Goal: Task Accomplishment & Management: Manage account settings

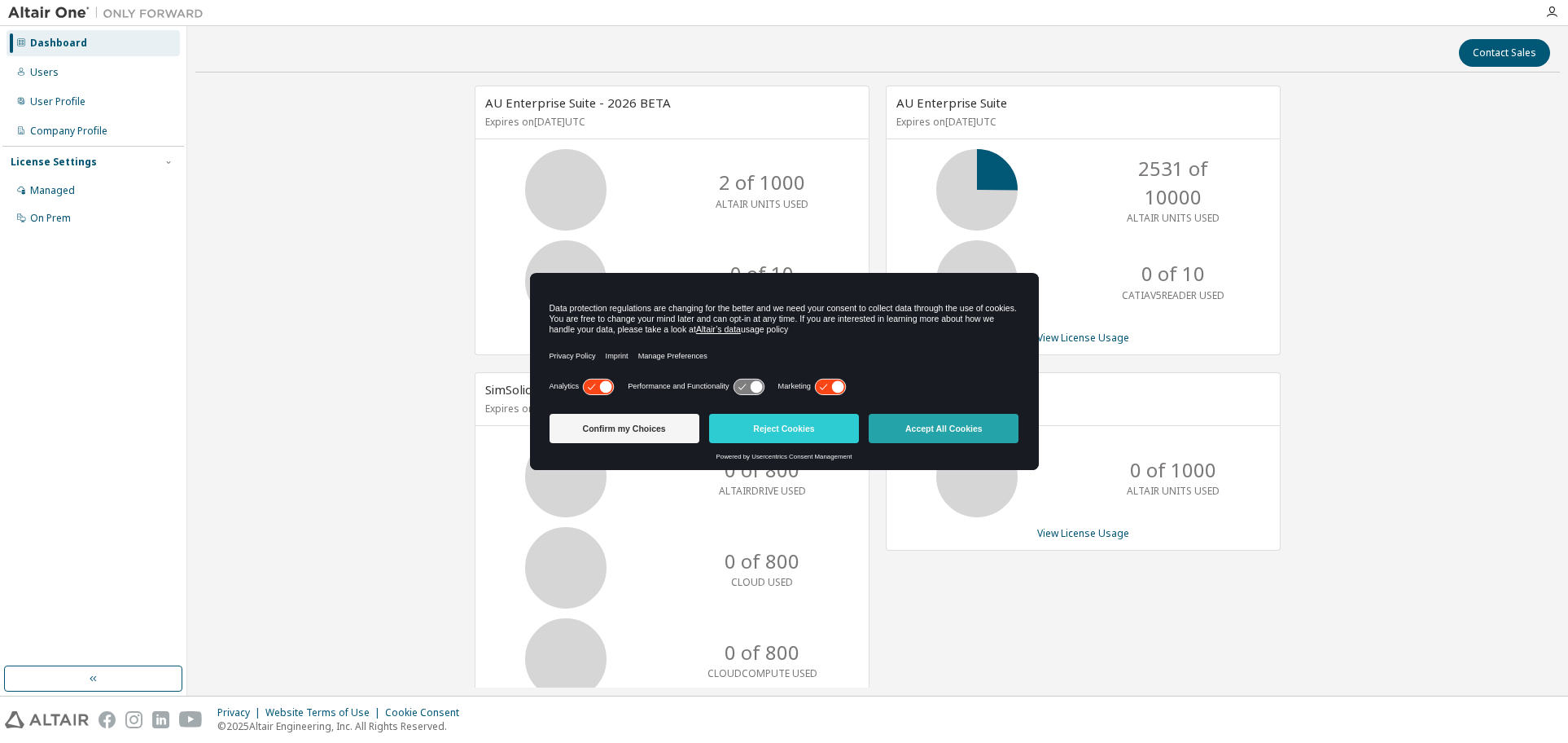
click at [908, 430] on button "Accept All Cookies" at bounding box center [943, 429] width 150 height 30
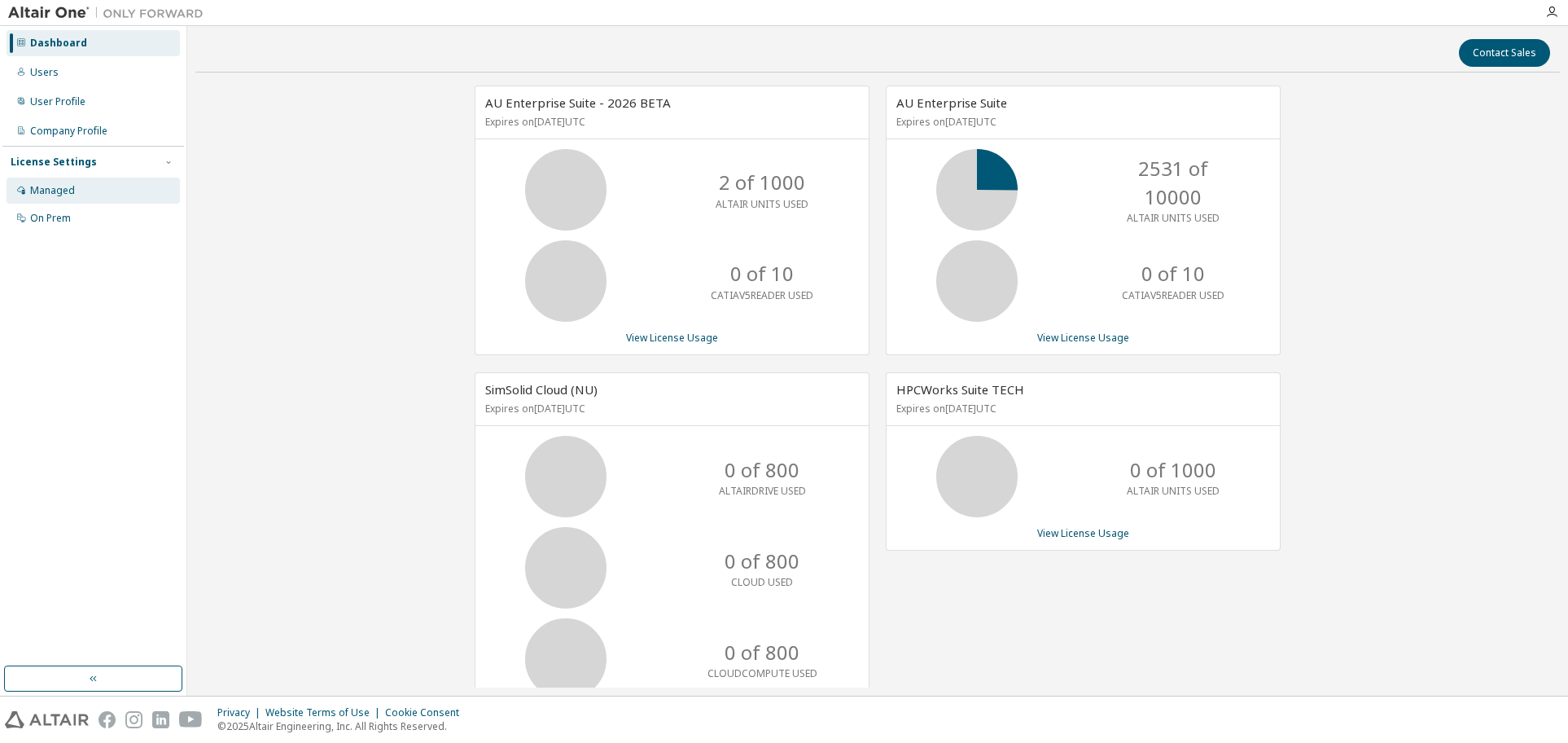
click at [69, 193] on div "Managed" at bounding box center [51, 190] width 44 height 13
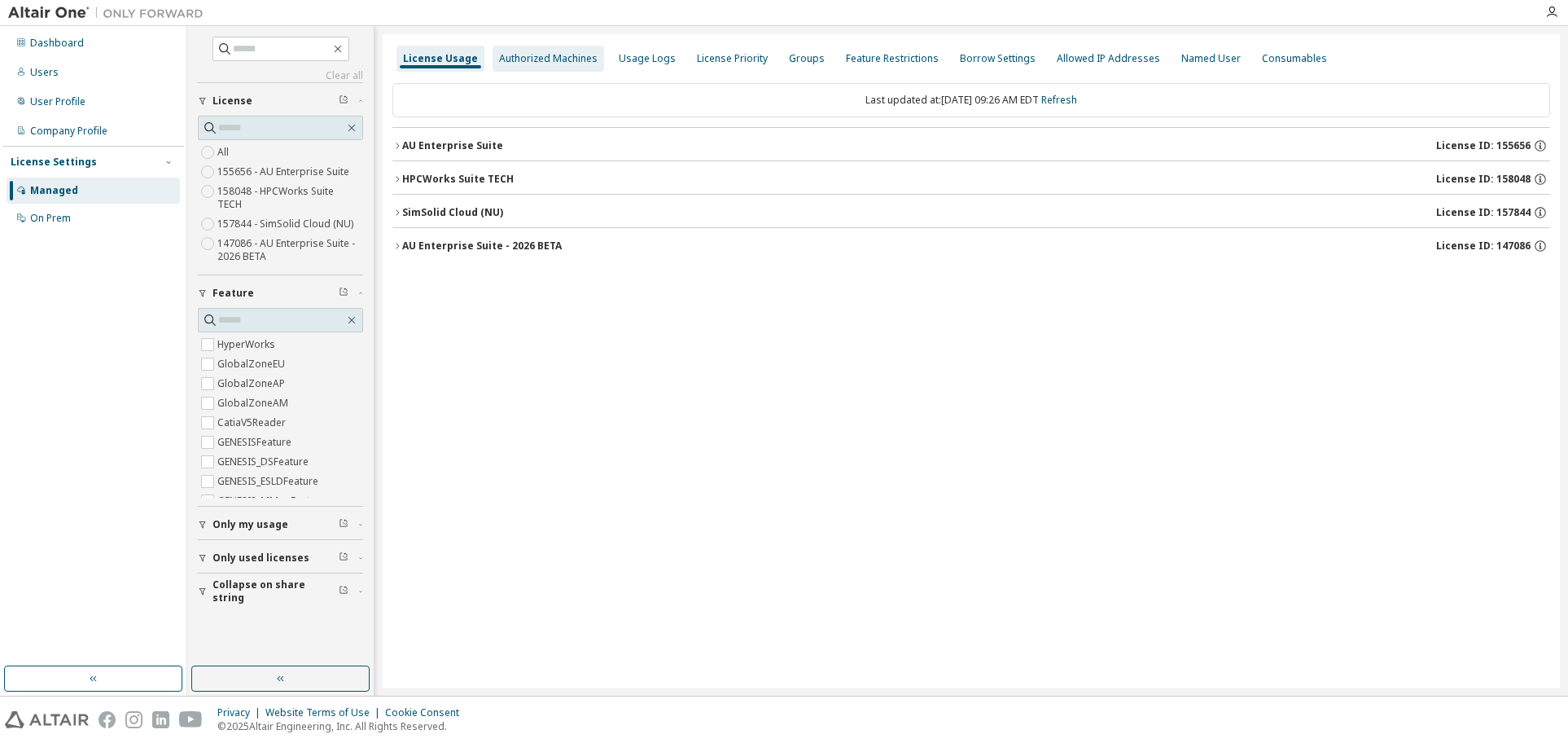
click at [549, 64] on div "Authorized Machines" at bounding box center [548, 58] width 99 height 13
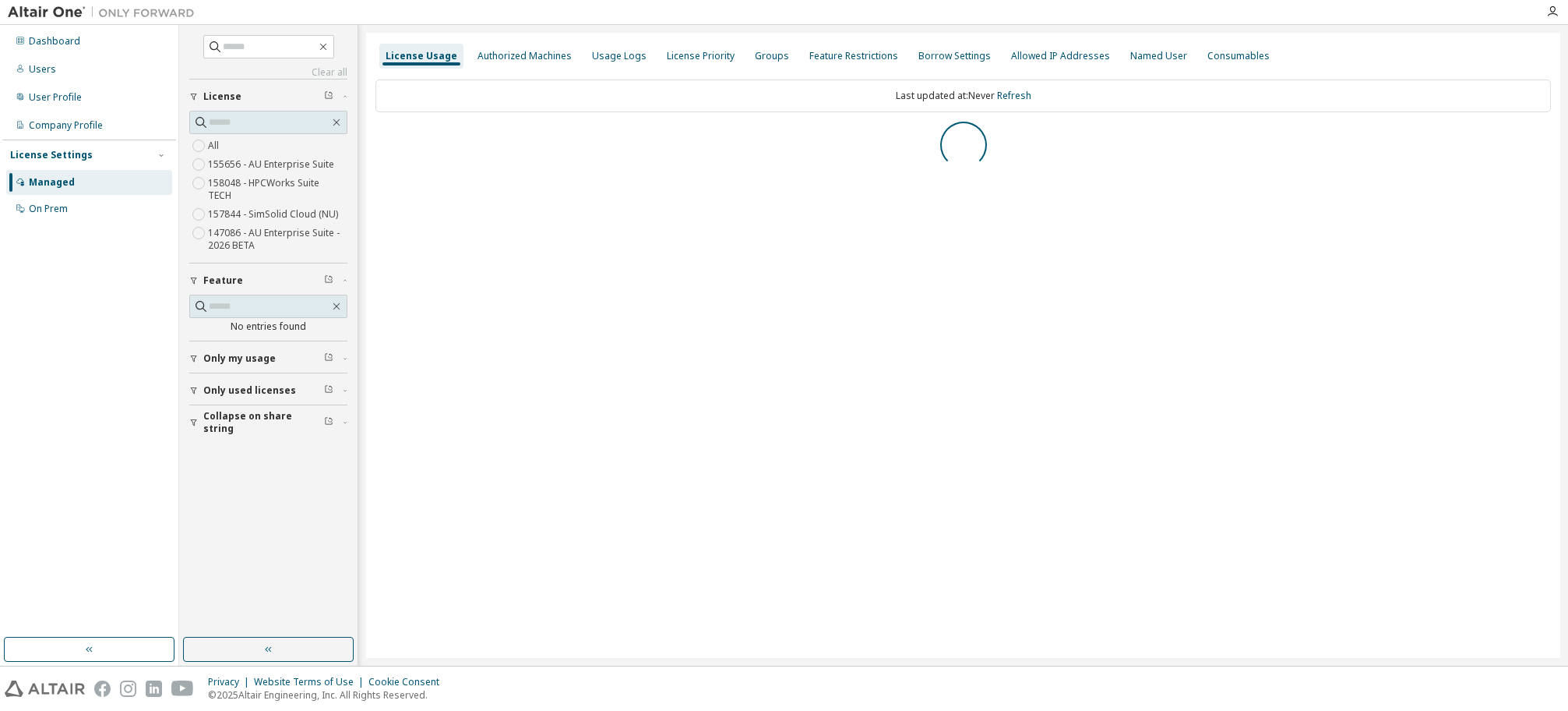
click at [267, 384] on span "Only used licenses" at bounding box center [250, 390] width 93 height 12
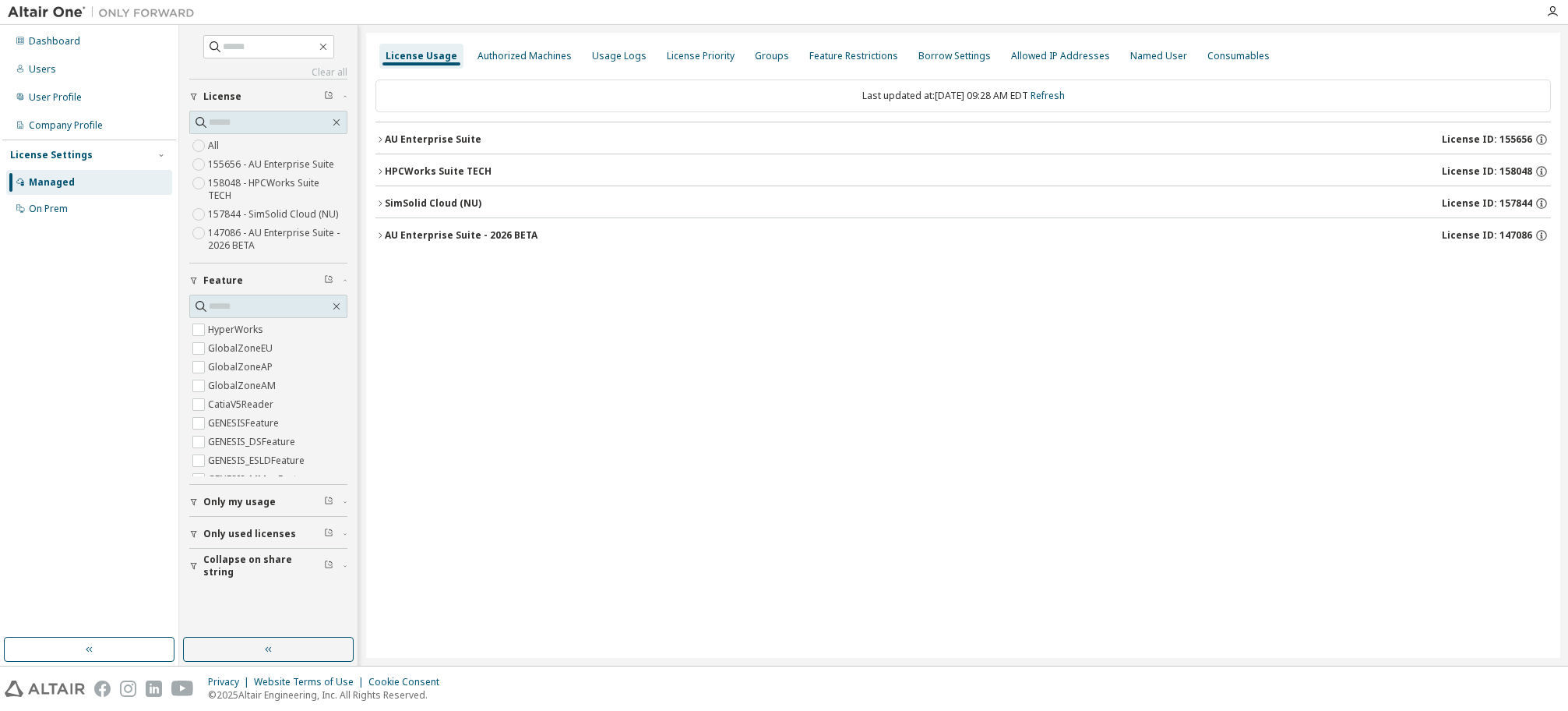
click at [482, 289] on div "License Usage Authorized Machines Usage Logs License Priority Groups Feature Re…" at bounding box center [963, 345] width 1195 height 625
click at [533, 52] on div "Authorized Machines" at bounding box center [525, 56] width 95 height 12
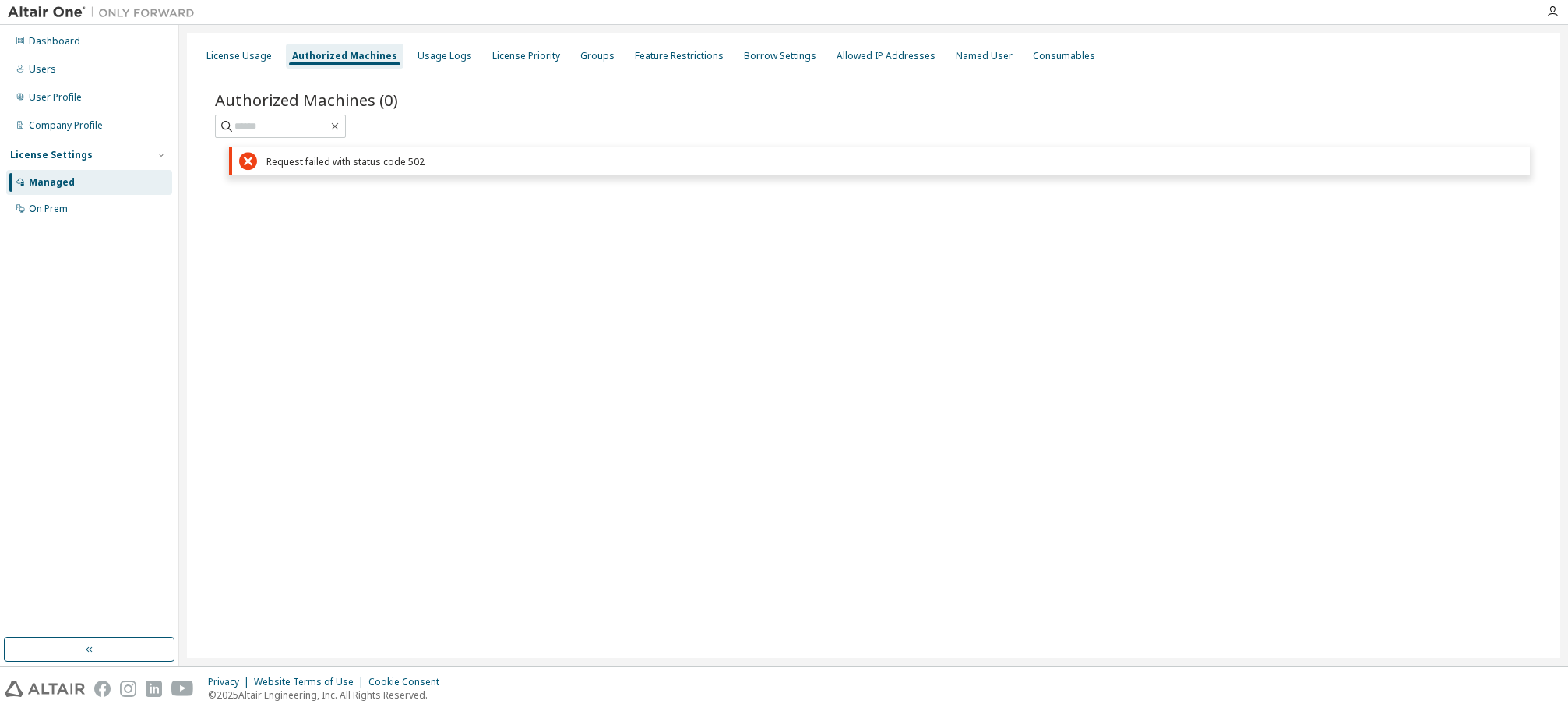
click at [249, 166] on icon at bounding box center [248, 161] width 18 height 18
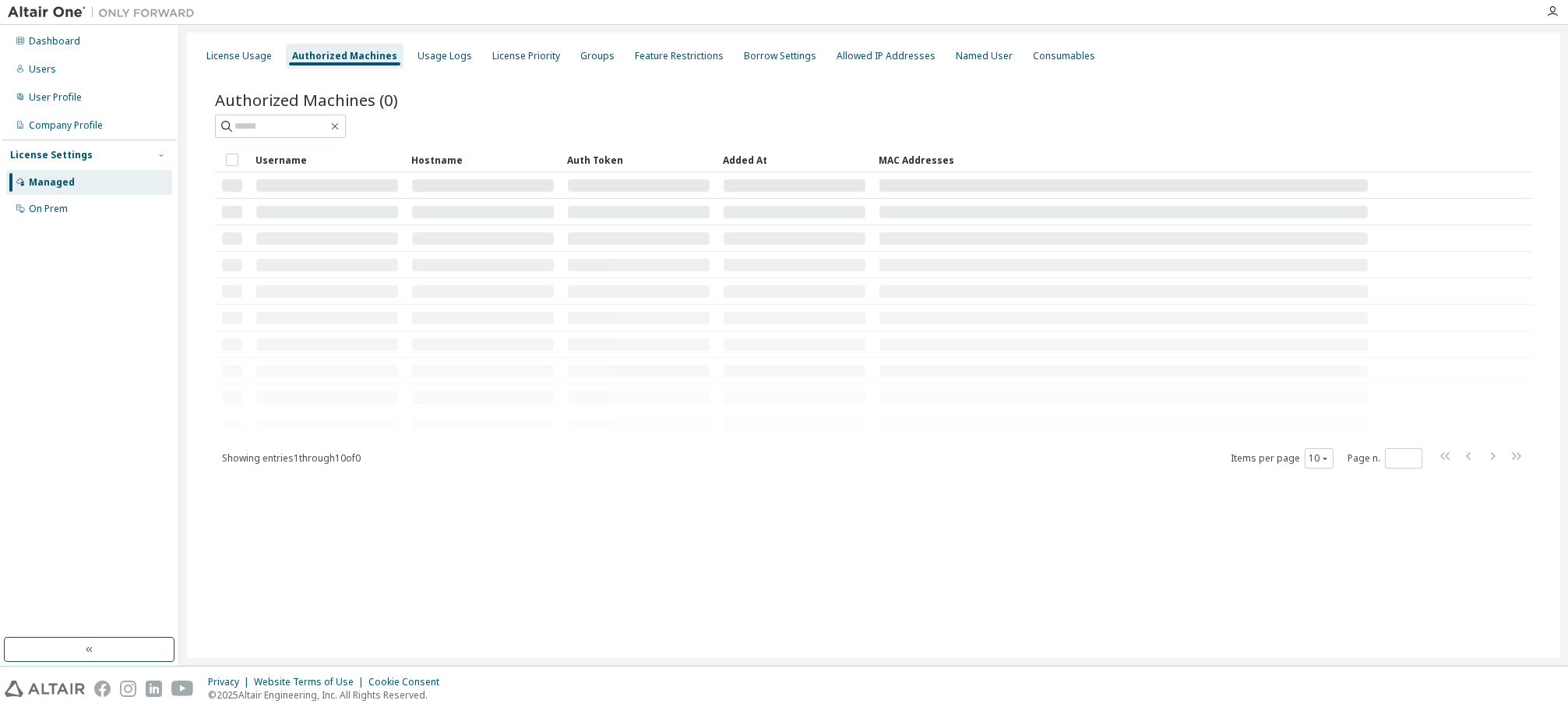
click at [370, 60] on div "Authorized Machines" at bounding box center [344, 56] width 105 height 12
click at [344, 60] on div "Authorized Machines" at bounding box center [344, 56] width 105 height 12
click at [355, 57] on div "Authorized Machines" at bounding box center [344, 56] width 105 height 12
click at [69, 46] on div "Dashboard" at bounding box center [54, 41] width 51 height 12
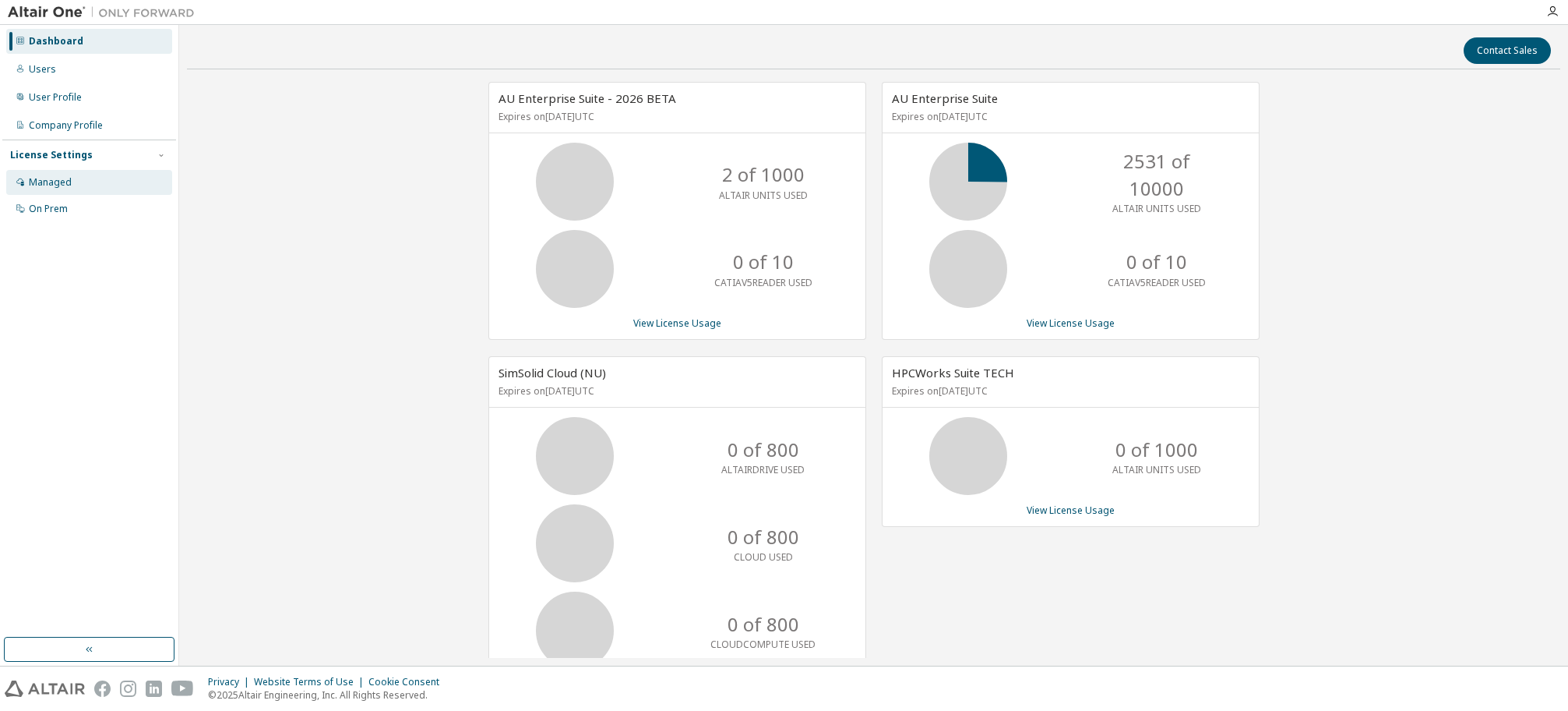
click at [98, 176] on div "Managed" at bounding box center [90, 182] width 166 height 25
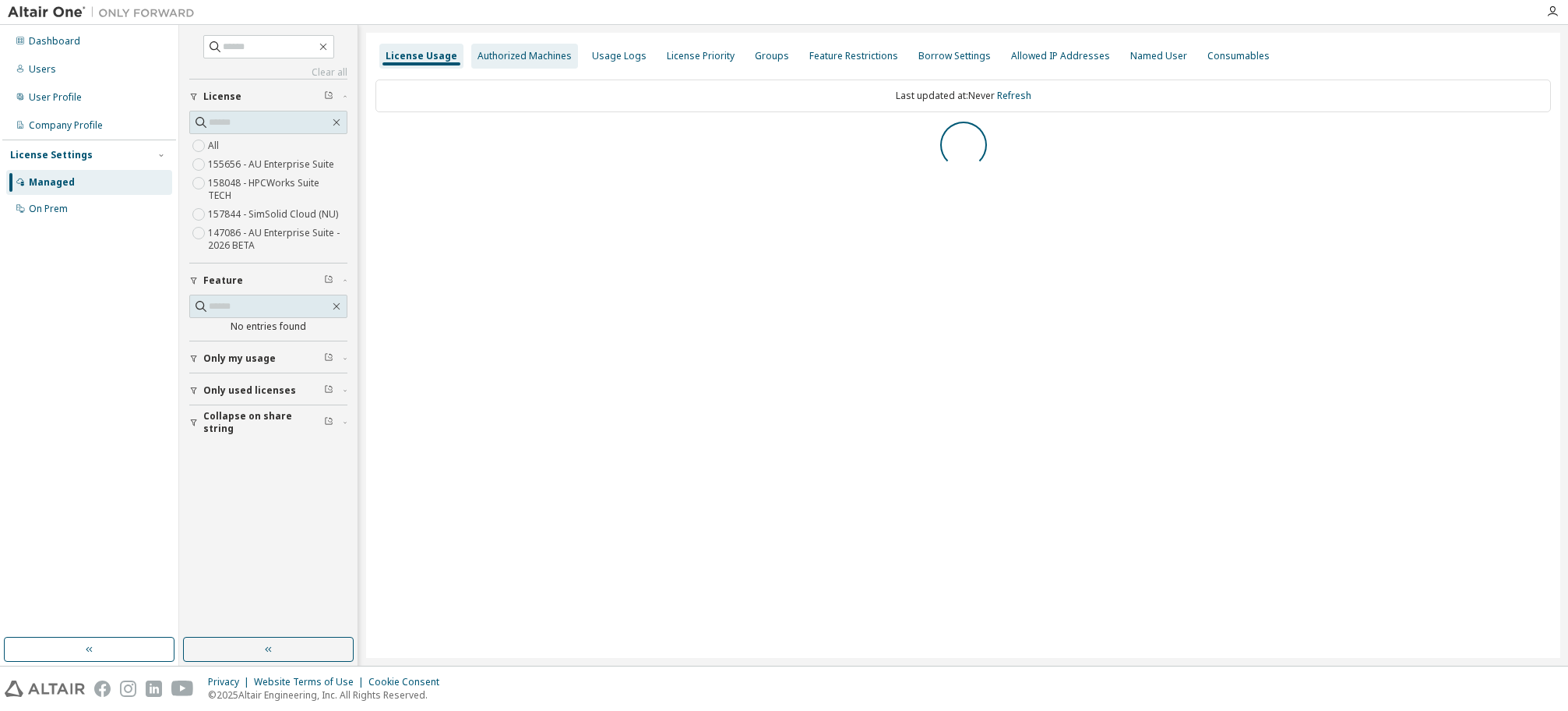
click at [526, 63] on div "Authorized Machines" at bounding box center [525, 56] width 107 height 25
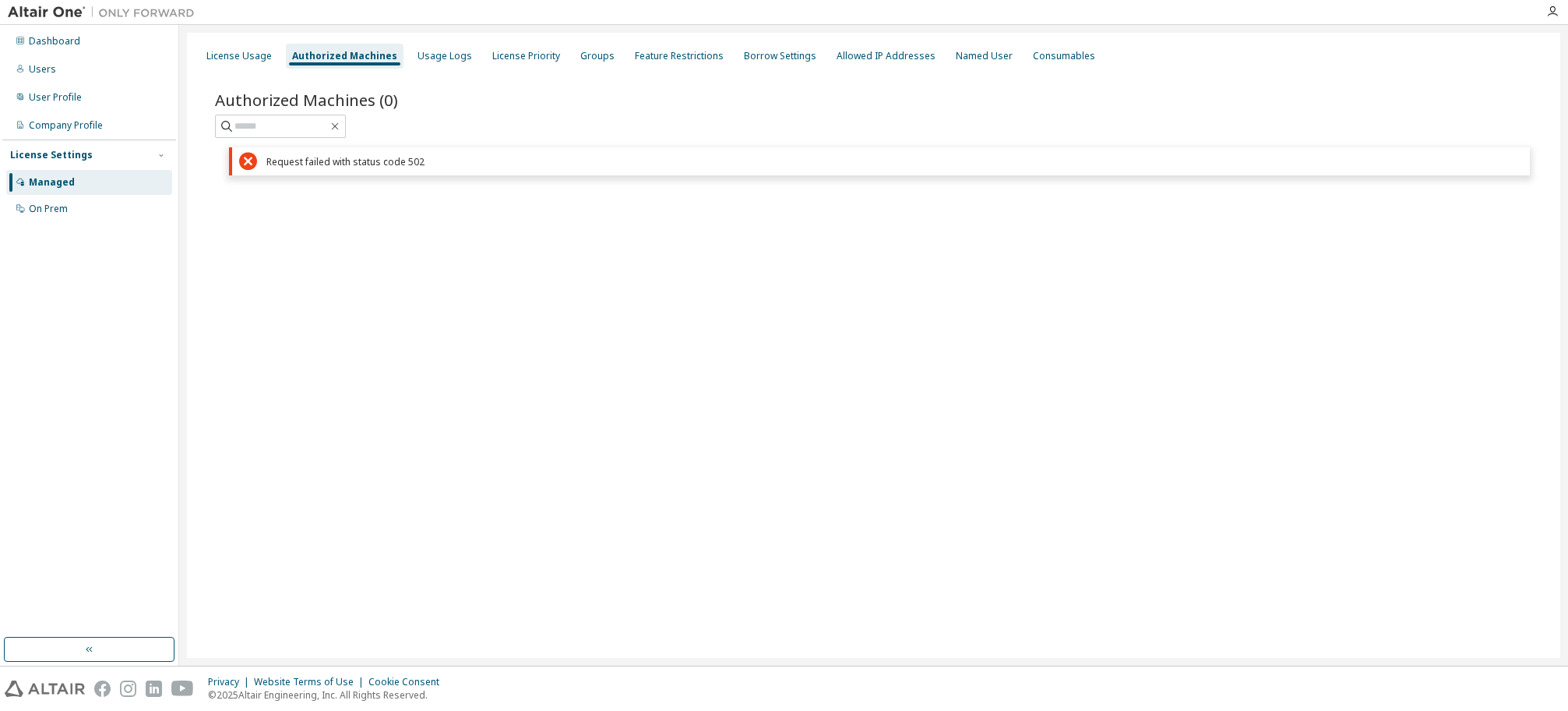
click at [1552, 4] on div at bounding box center [1552, 11] width 31 height 24
click at [1554, 20] on div at bounding box center [1552, 11] width 31 height 24
click at [1554, 15] on icon "button" at bounding box center [1552, 11] width 12 height 12
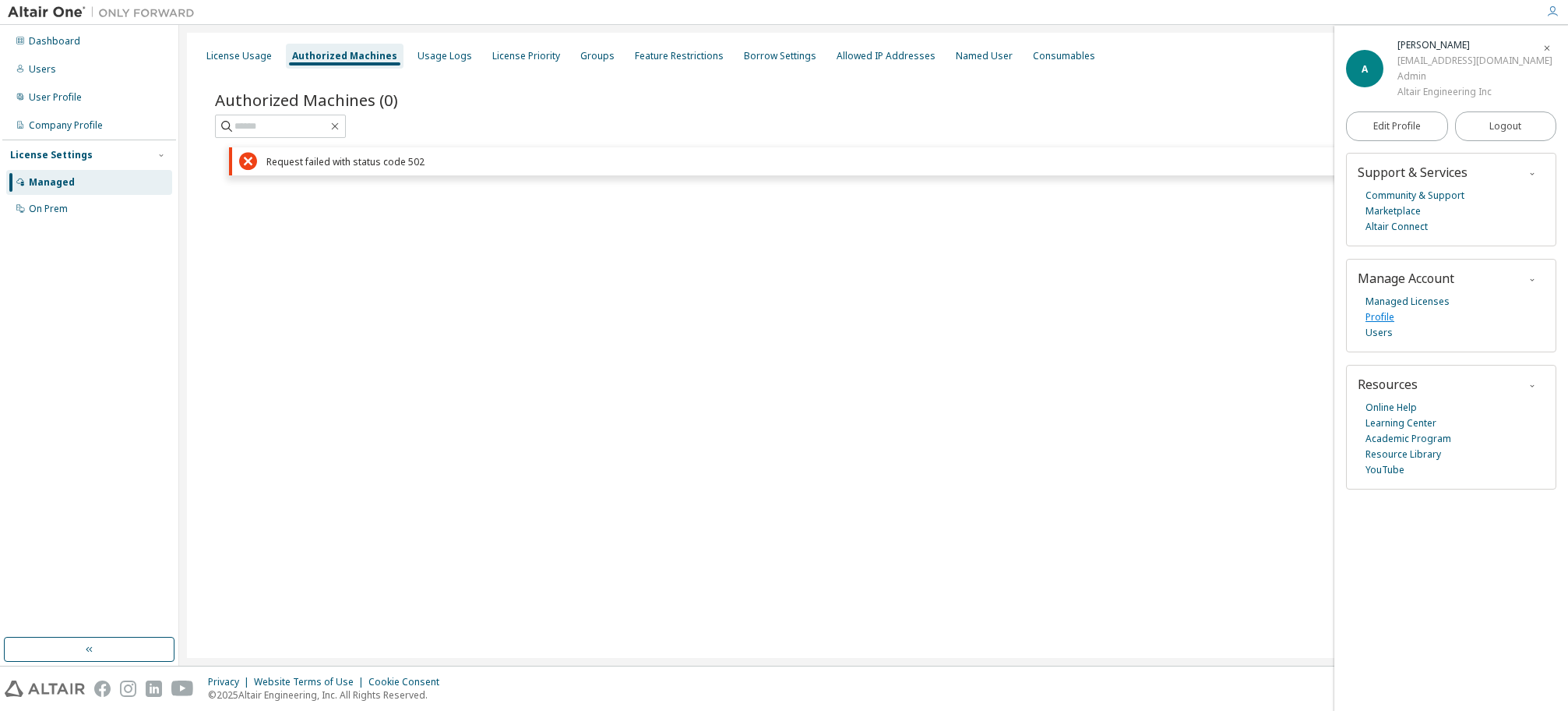
click at [1383, 321] on link "Profile" at bounding box center [1380, 317] width 28 height 15
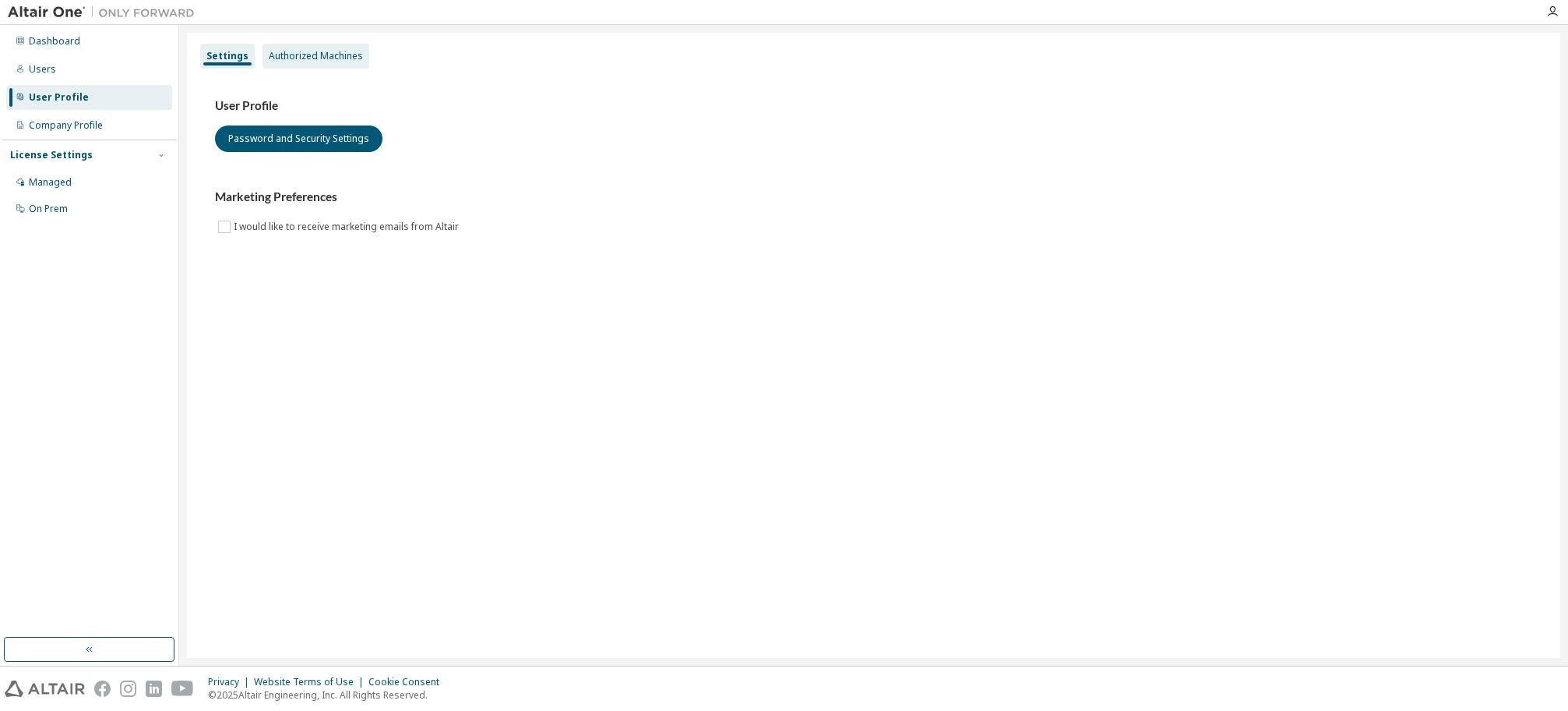
click at [332, 44] on div "Authorized Machines" at bounding box center [316, 56] width 107 height 25
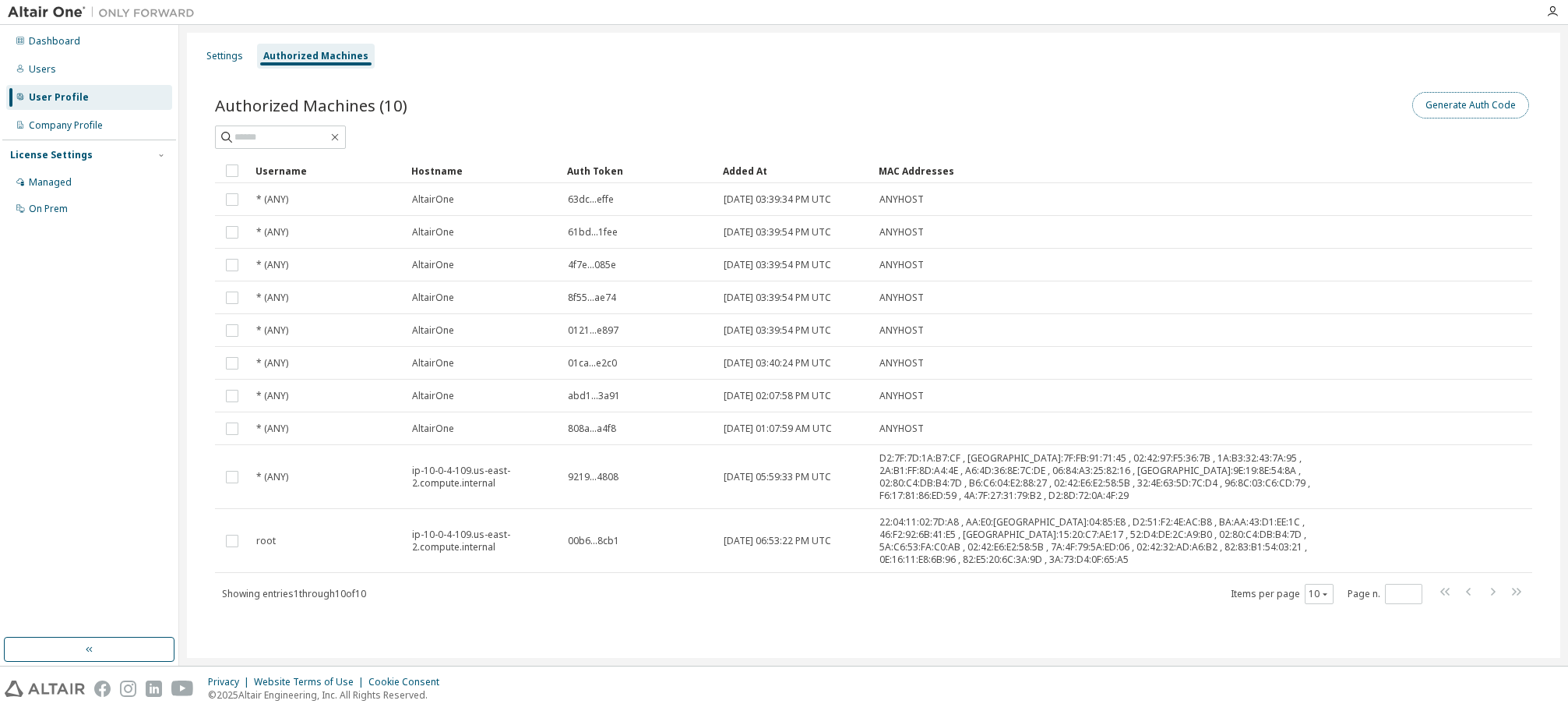
click at [1488, 101] on button "Generate Auth Code" at bounding box center [1471, 105] width 117 height 26
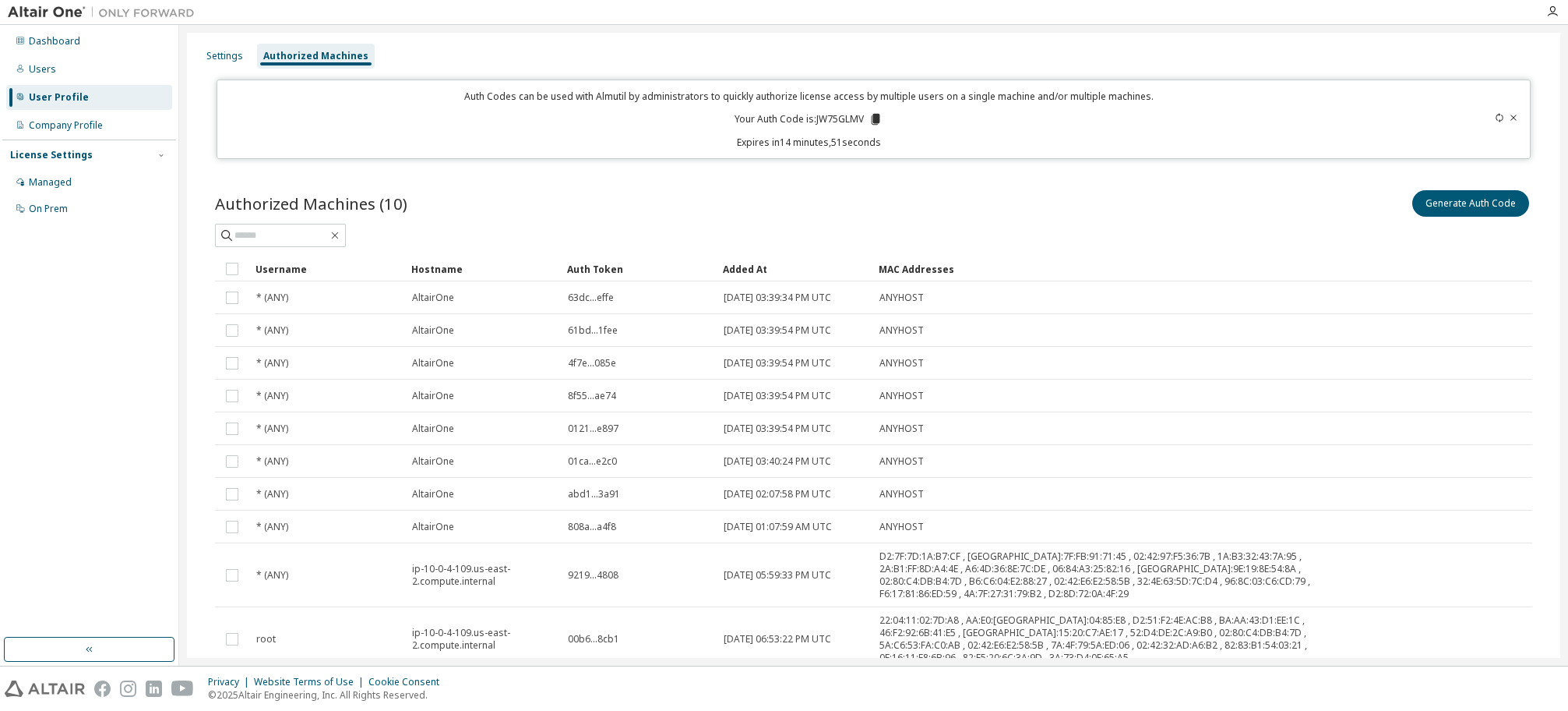
click at [875, 118] on icon at bounding box center [875, 119] width 9 height 11
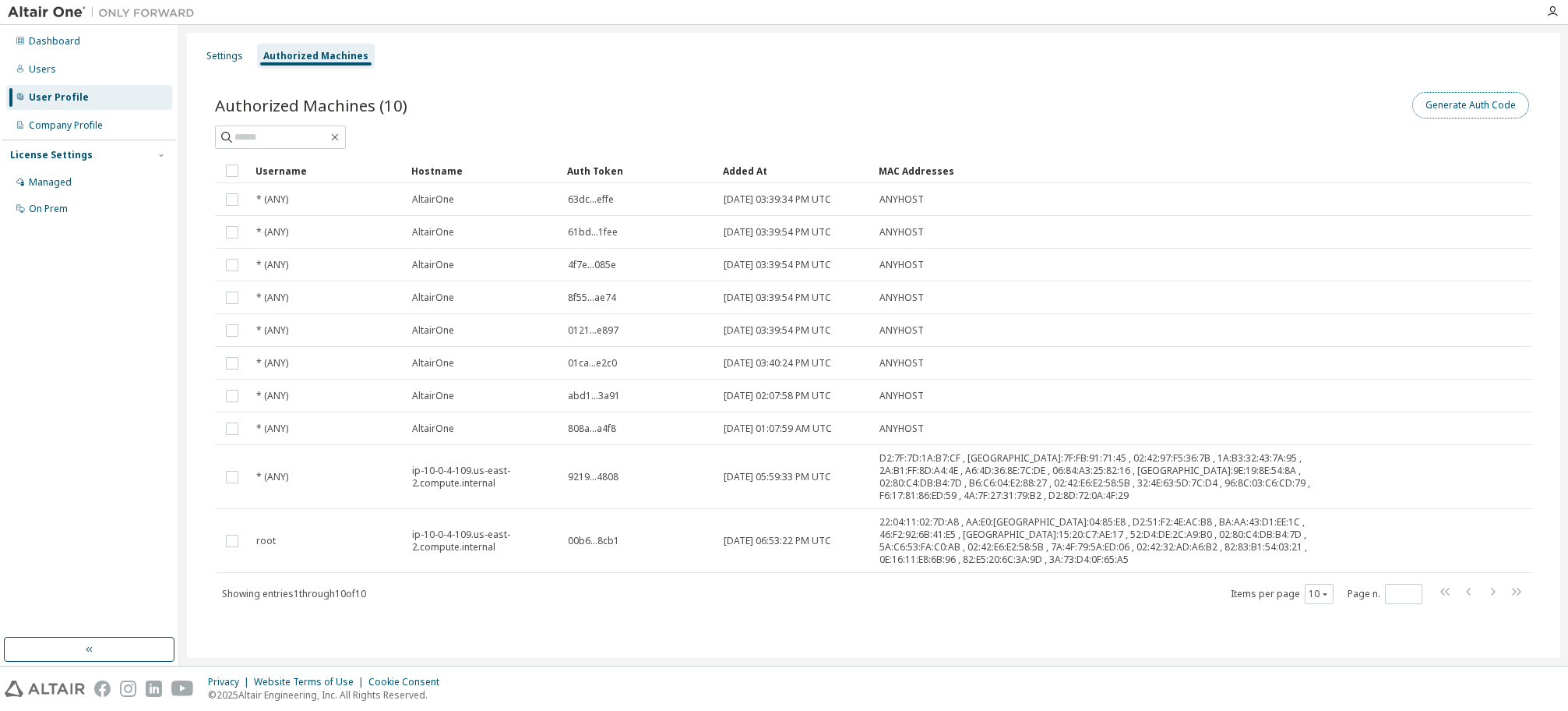
click at [1499, 109] on button "Generate Auth Code" at bounding box center [1471, 105] width 117 height 26
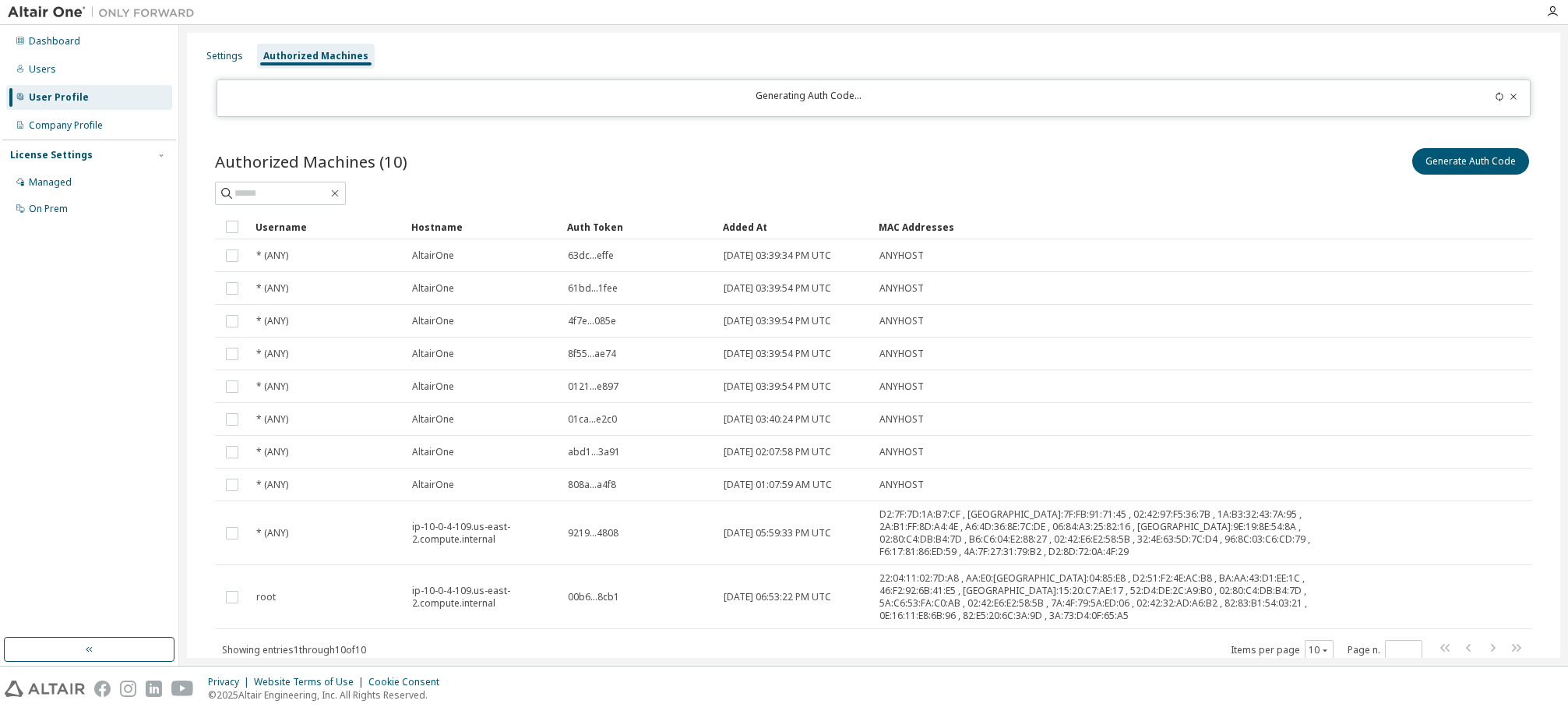
click at [1495, 95] on icon at bounding box center [1500, 96] width 9 height 9
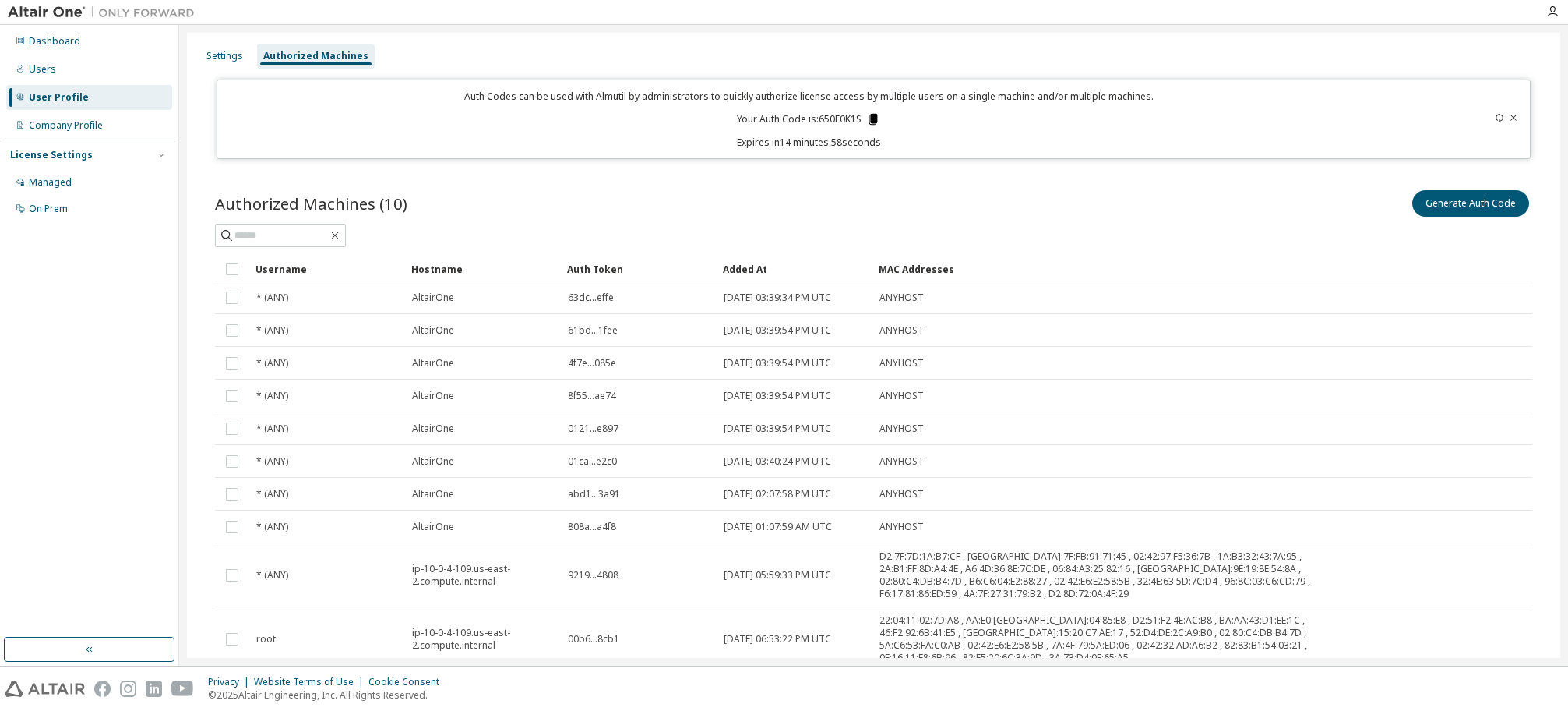
click at [870, 117] on icon at bounding box center [873, 119] width 9 height 11
